Goal: Navigation & Orientation: Find specific page/section

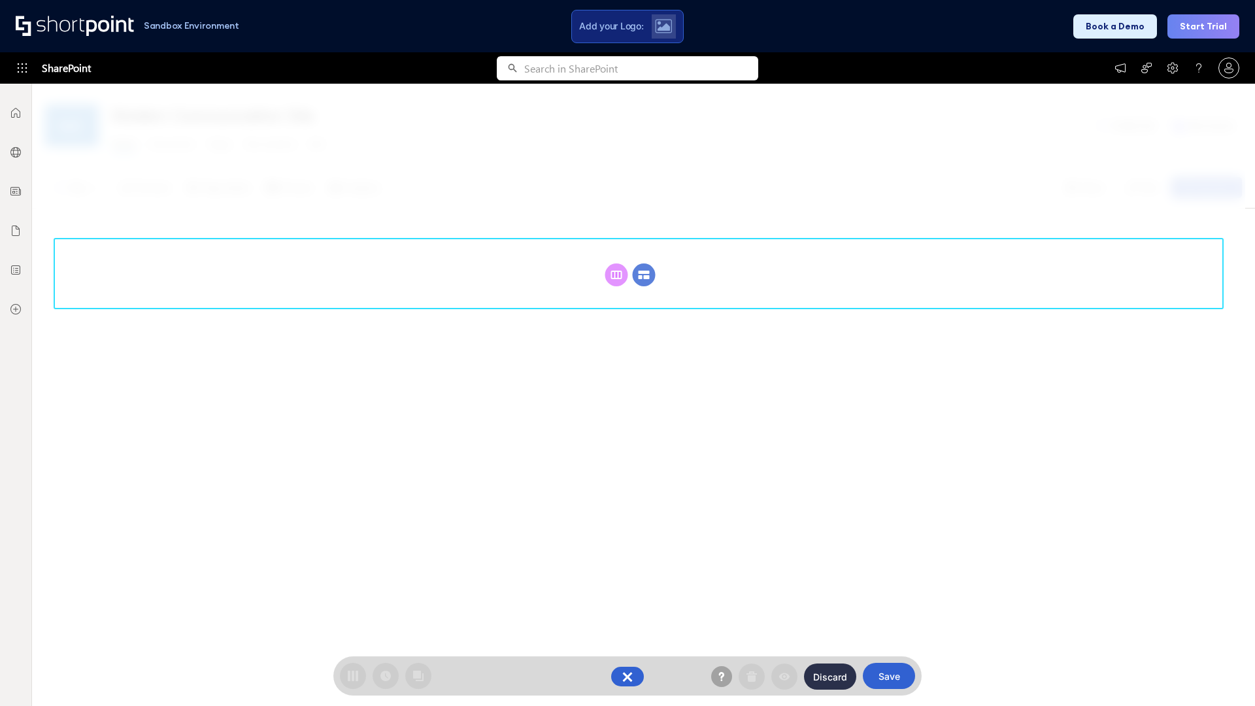
scroll to position [180, 0]
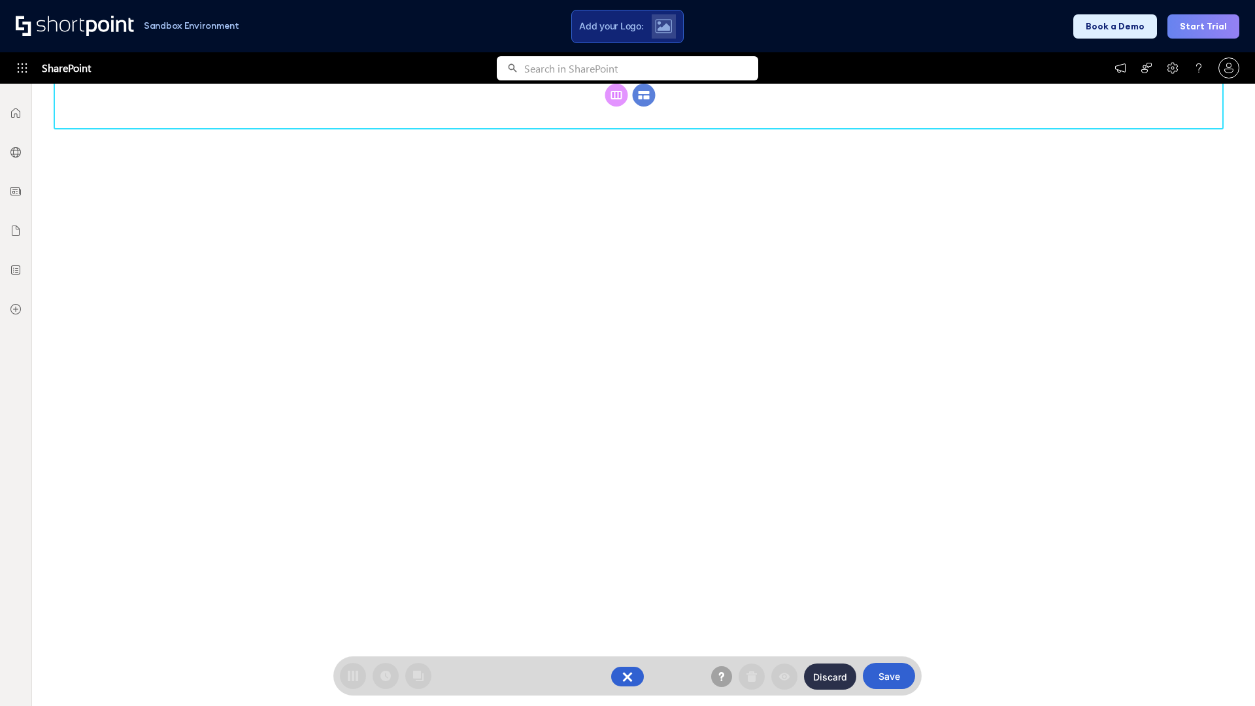
click at [644, 95] on circle at bounding box center [644, 95] width 23 height 23
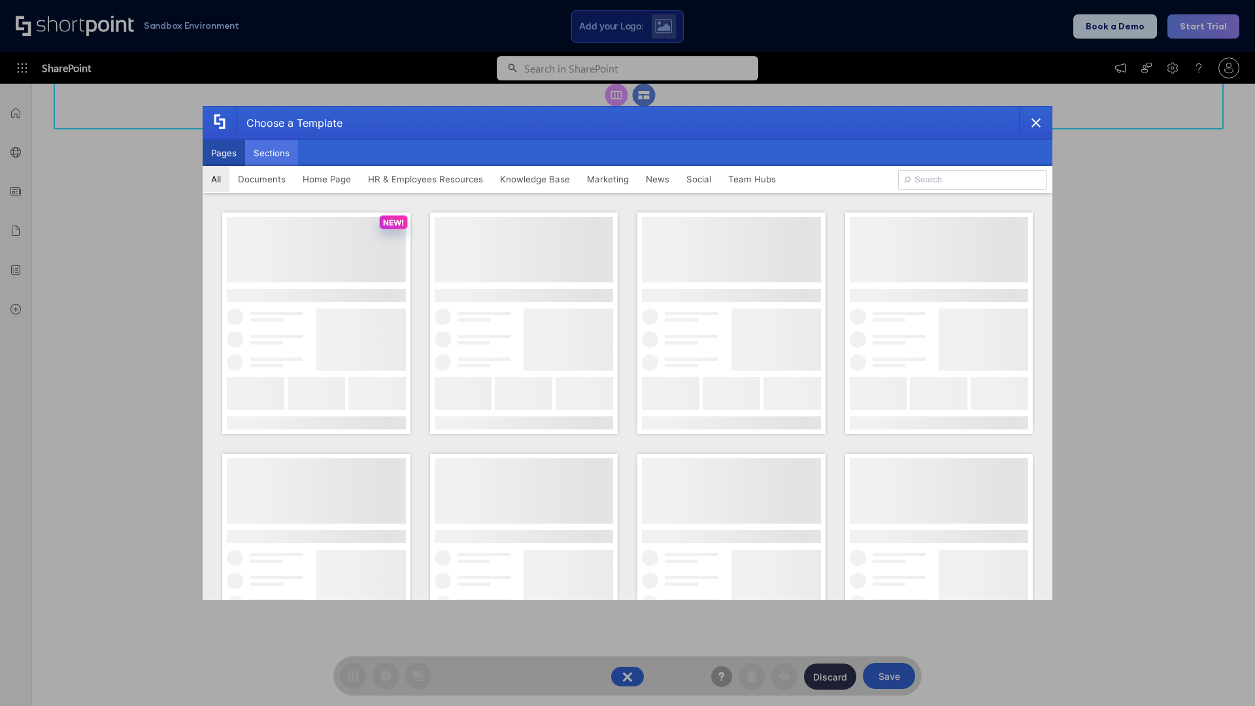
click at [271, 153] on button "Sections" at bounding box center [271, 153] width 53 height 26
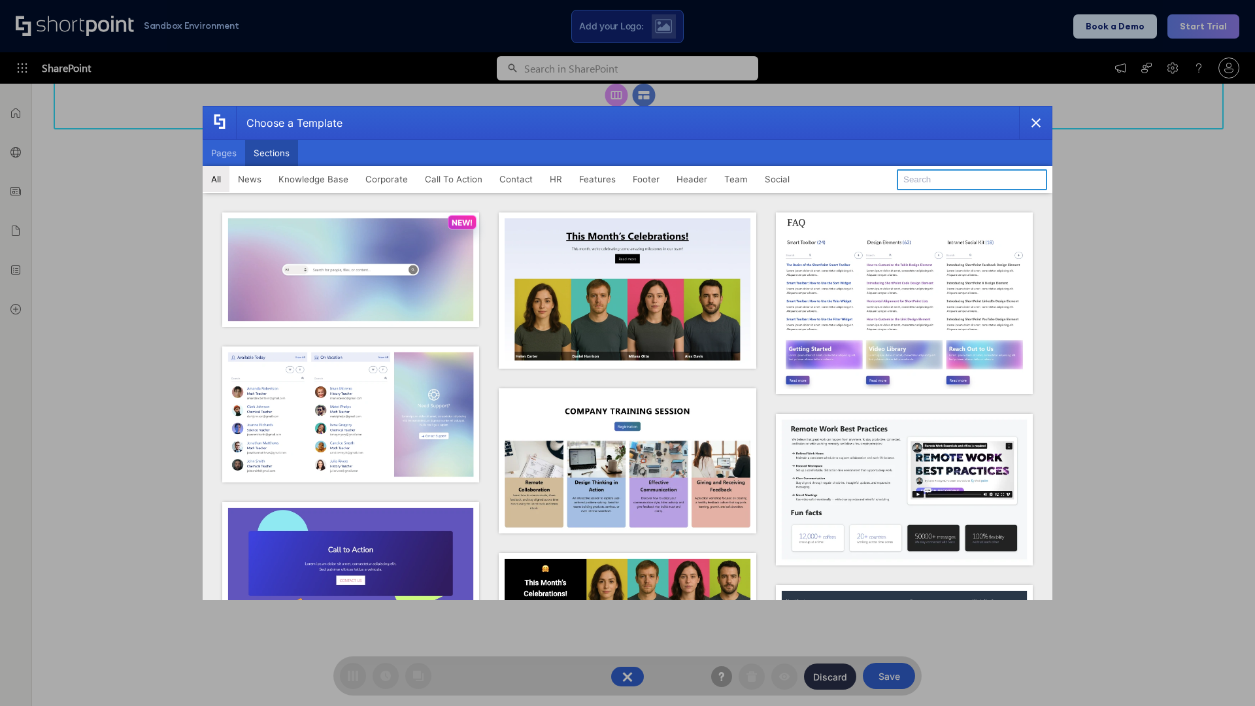
type input "Header 2"
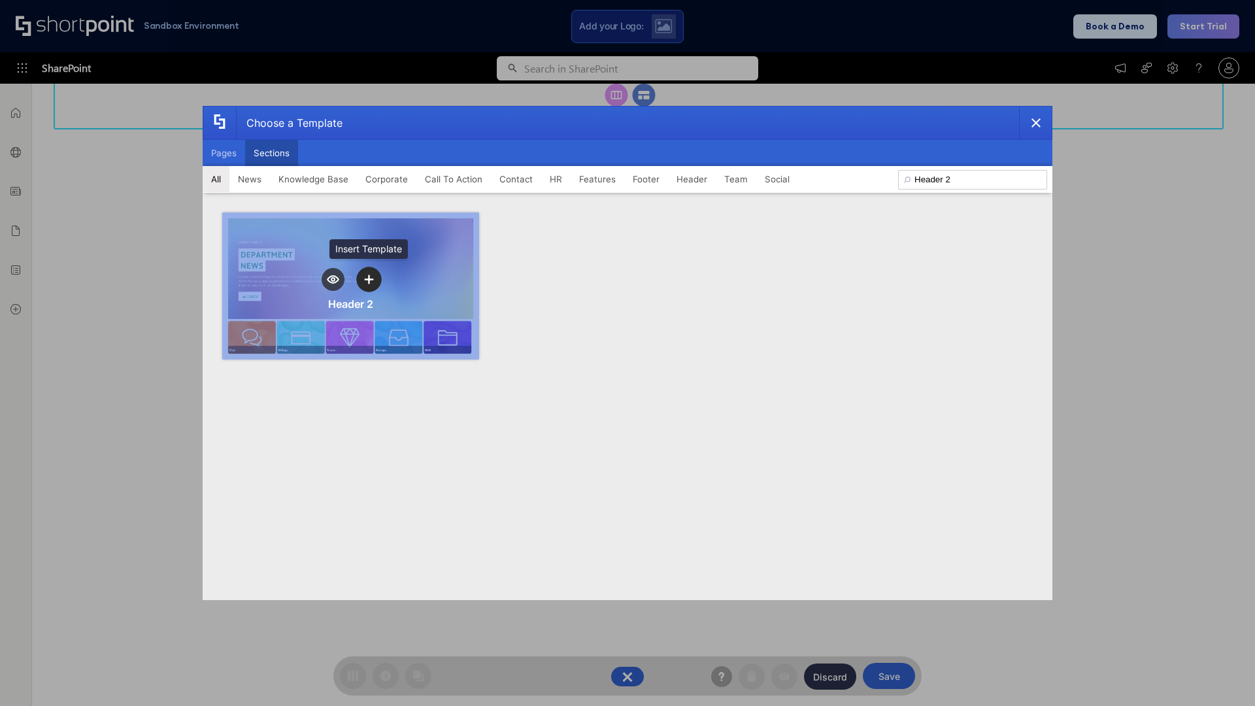
click at [369, 279] on icon "template selector" at bounding box center [368, 279] width 9 height 9
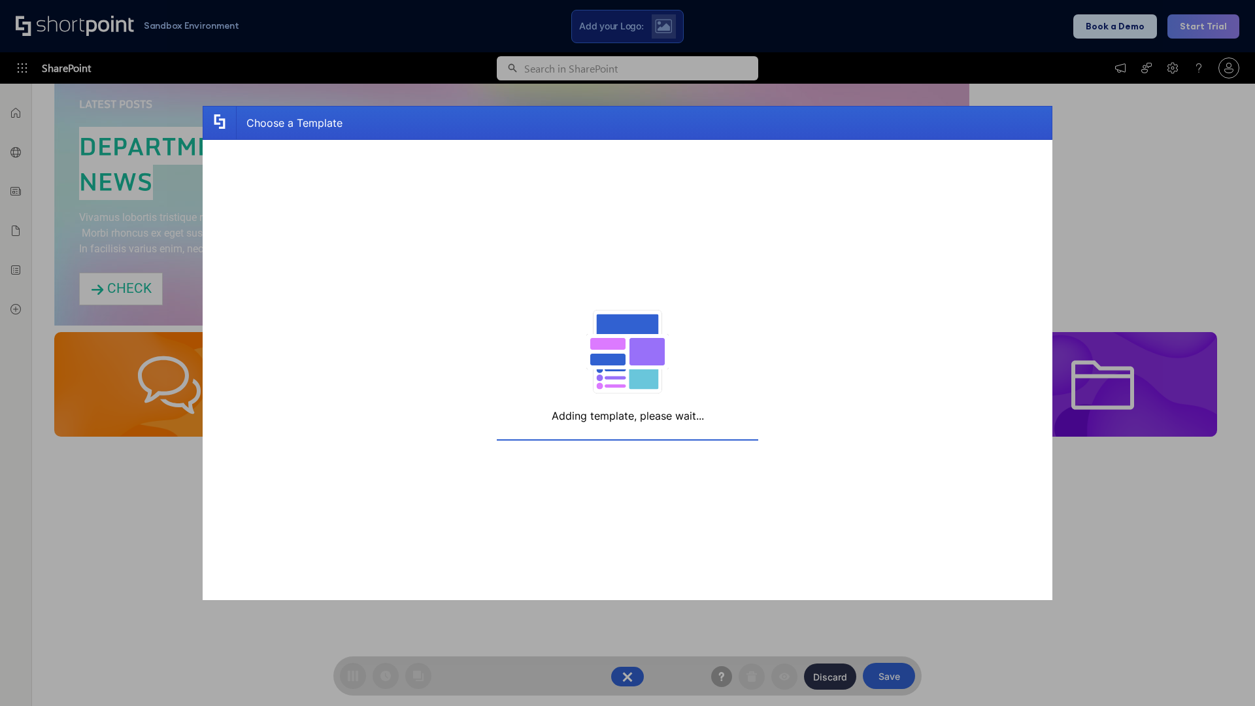
scroll to position [209, 0]
